Goal: Task Accomplishment & Management: Manage account settings

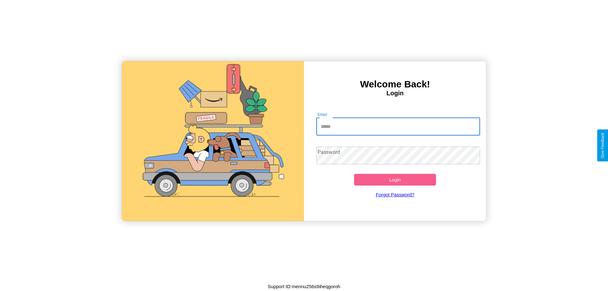
click at [398, 126] on input "Email" at bounding box center [398, 127] width 164 height 18
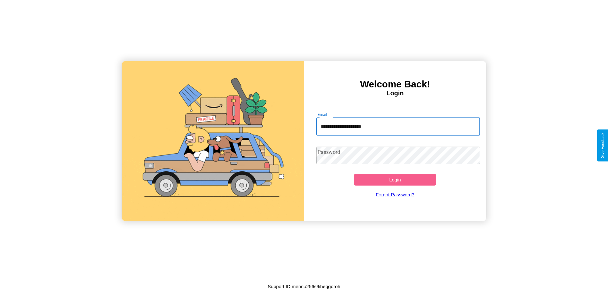
type input "**********"
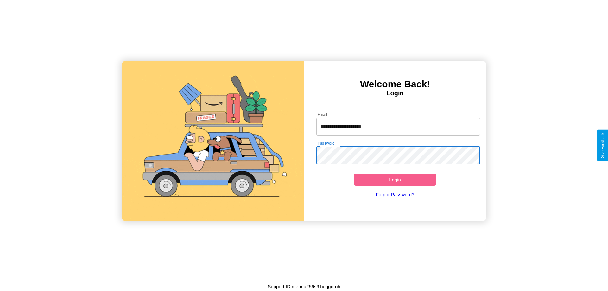
click at [395, 180] on button "Login" at bounding box center [395, 180] width 82 height 12
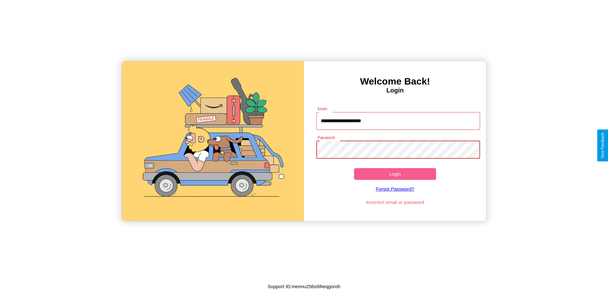
click at [395, 174] on button "Login" at bounding box center [395, 174] width 82 height 12
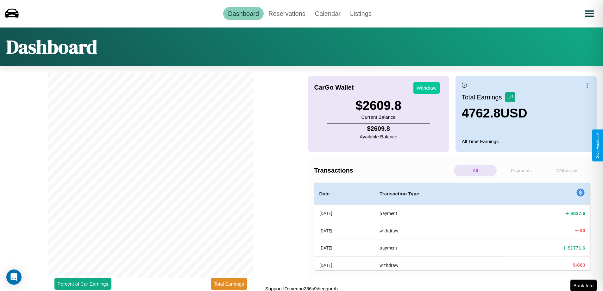
click at [426, 88] on button "Withdraw" at bounding box center [426, 88] width 26 height 12
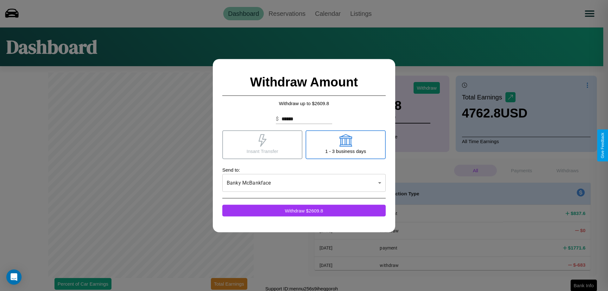
click at [345, 144] on icon at bounding box center [345, 140] width 13 height 13
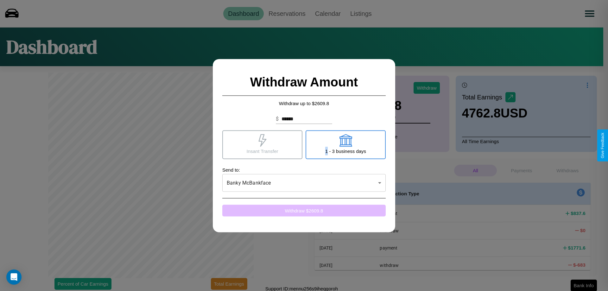
click at [304, 210] on button "Withdraw $ 2609.8" at bounding box center [303, 211] width 163 height 12
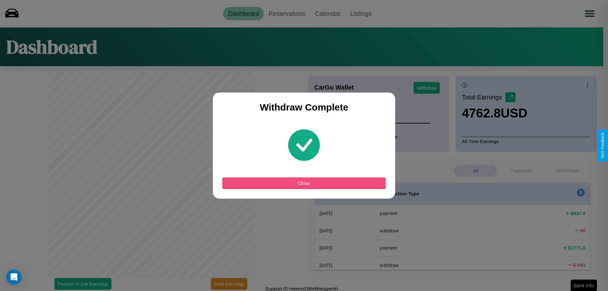
click at [304, 183] on button "Close" at bounding box center [303, 183] width 163 height 12
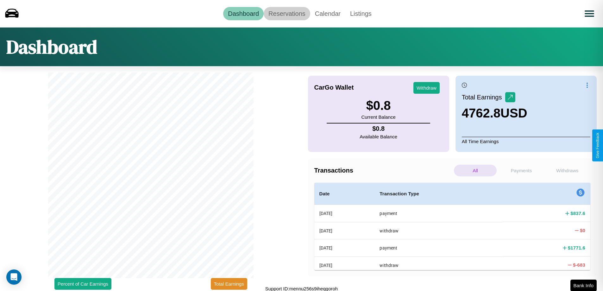
click at [287, 13] on link "Reservations" at bounding box center [287, 13] width 47 height 13
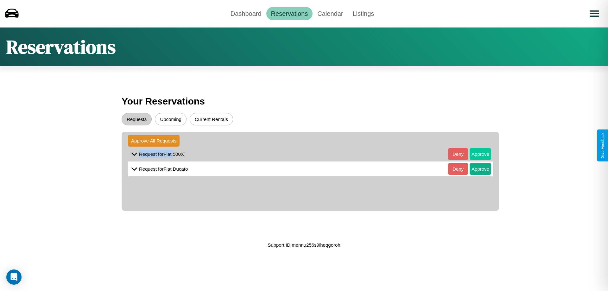
click at [476, 154] on button "Approve" at bounding box center [481, 154] width 22 height 12
